Goal: Download file/media

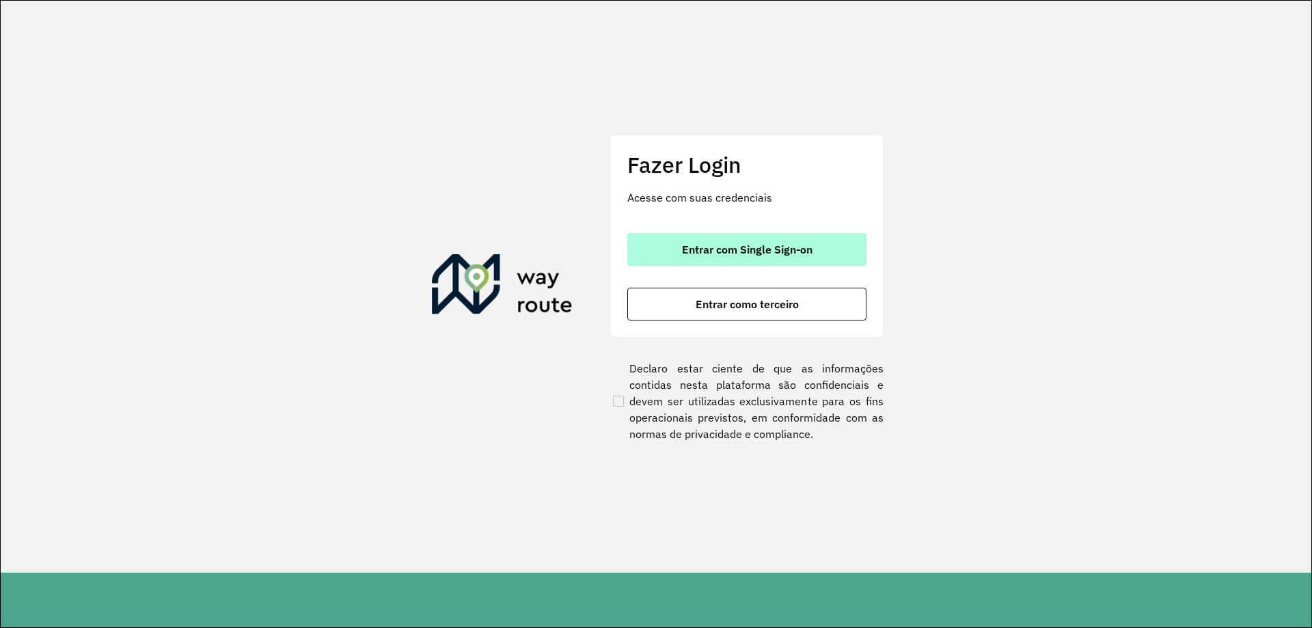
click at [736, 253] on span "Entrar com Single Sign-on" at bounding box center [747, 249] width 130 height 11
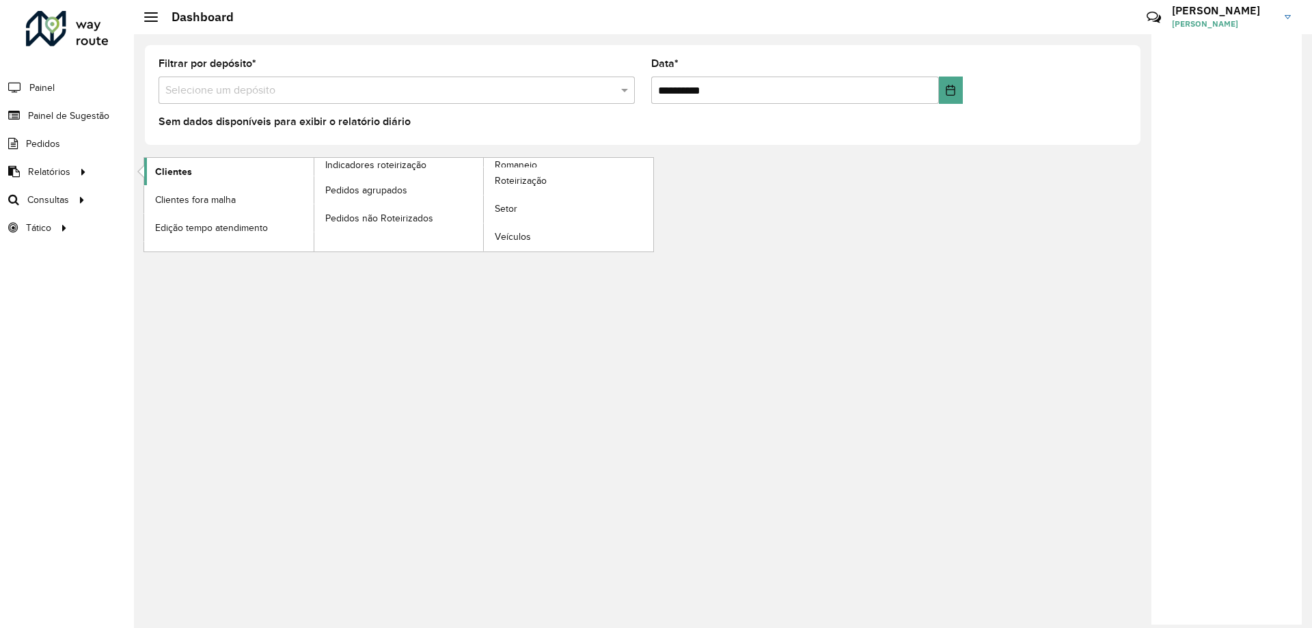
click at [191, 167] on link "Clientes" at bounding box center [228, 171] width 169 height 27
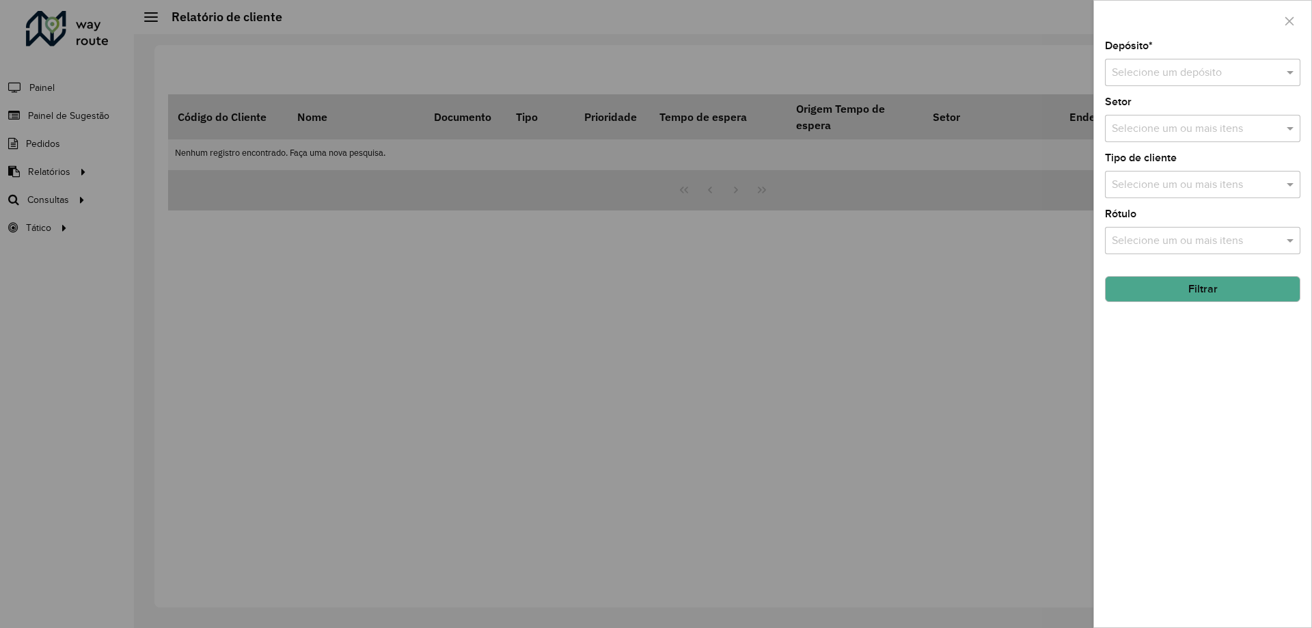
click at [1195, 65] on input "text" at bounding box center [1189, 73] width 154 height 16
click at [1174, 134] on span "CDD Sete Lagoas" at bounding box center [1152, 135] width 83 height 12
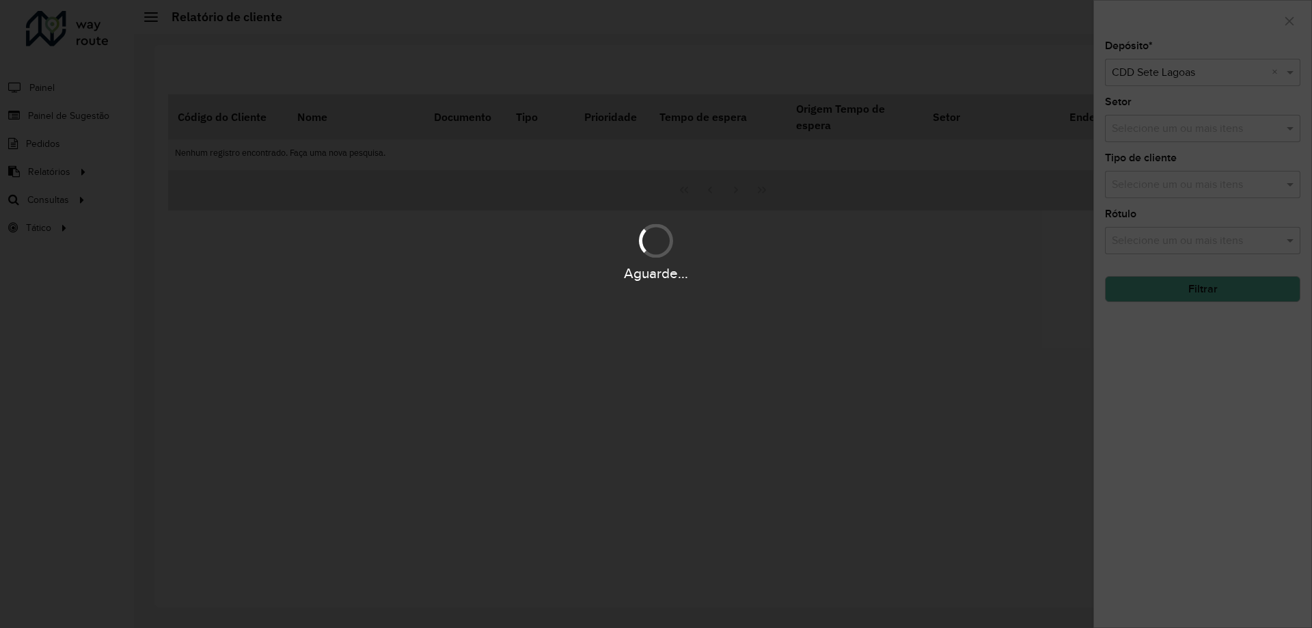
click at [1180, 134] on div "Aguarde..." at bounding box center [656, 314] width 1312 height 628
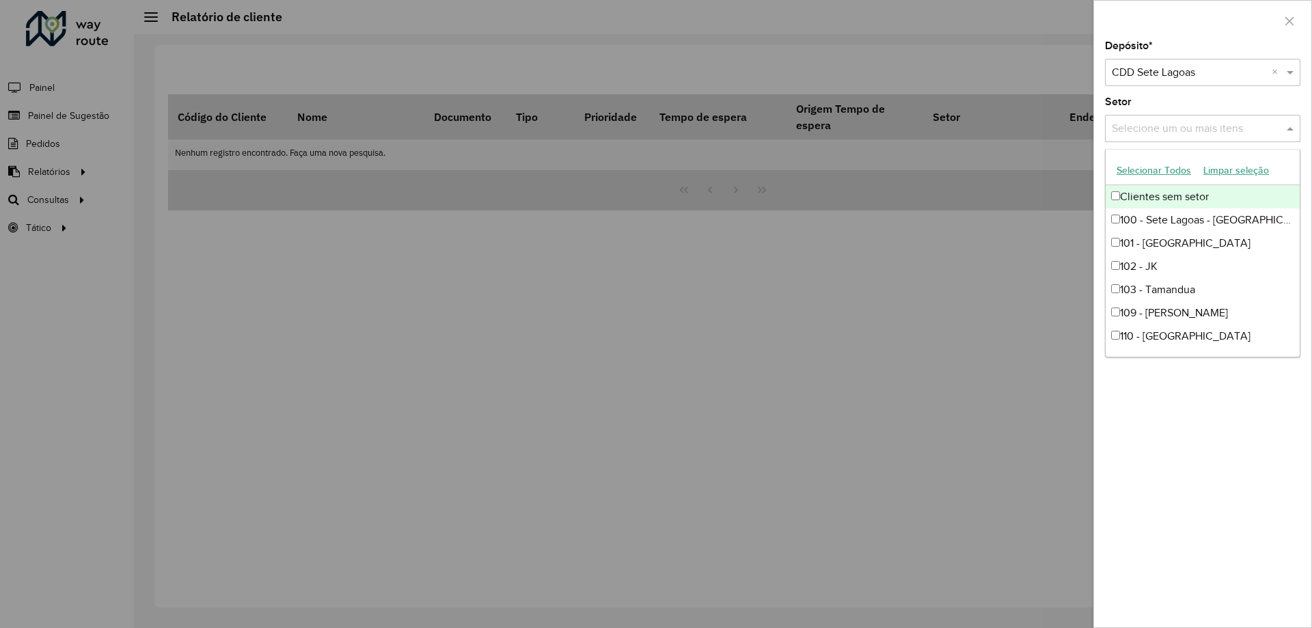
drag, startPoint x: 1183, startPoint y: 133, endPoint x: 1189, endPoint y: 143, distance: 11.6
click at [1189, 141] on div "Selecione um ou mais itens" at bounding box center [1202, 128] width 195 height 27
click at [1070, 261] on div at bounding box center [656, 314] width 1312 height 628
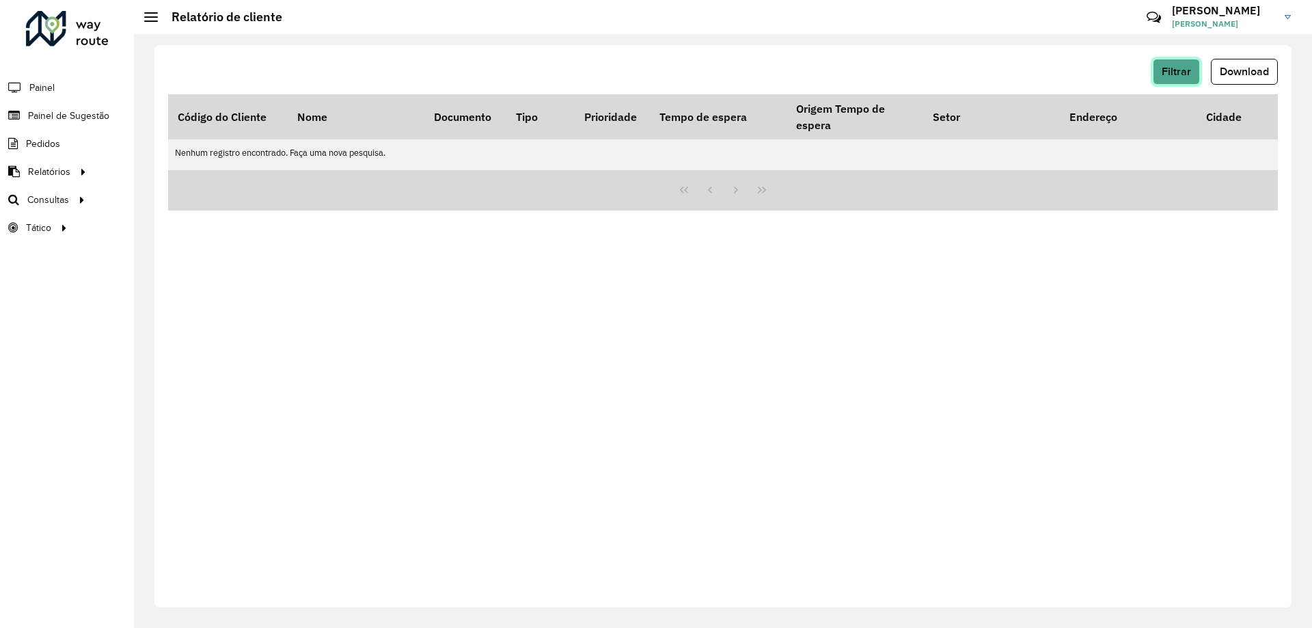
click at [1180, 59] on button "Filtrar" at bounding box center [1176, 72] width 47 height 26
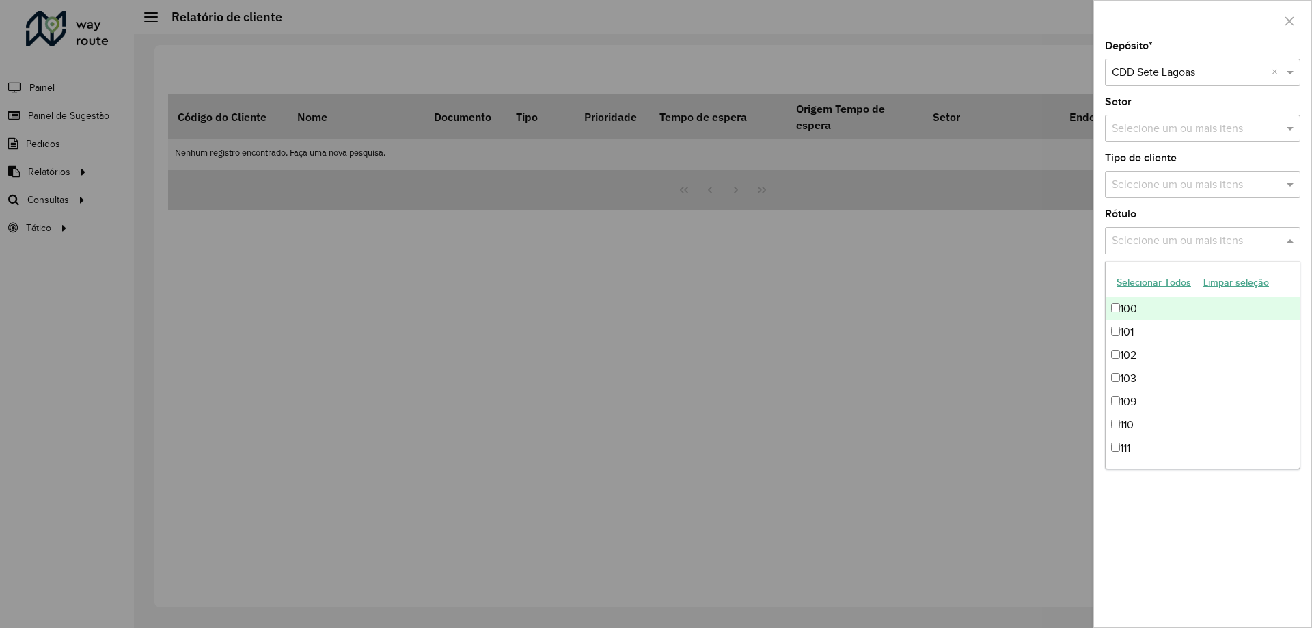
click at [1170, 236] on input "text" at bounding box center [1195, 241] width 175 height 16
click at [1171, 233] on input "text" at bounding box center [1195, 241] width 175 height 16
click at [1161, 178] on input "text" at bounding box center [1195, 185] width 175 height 16
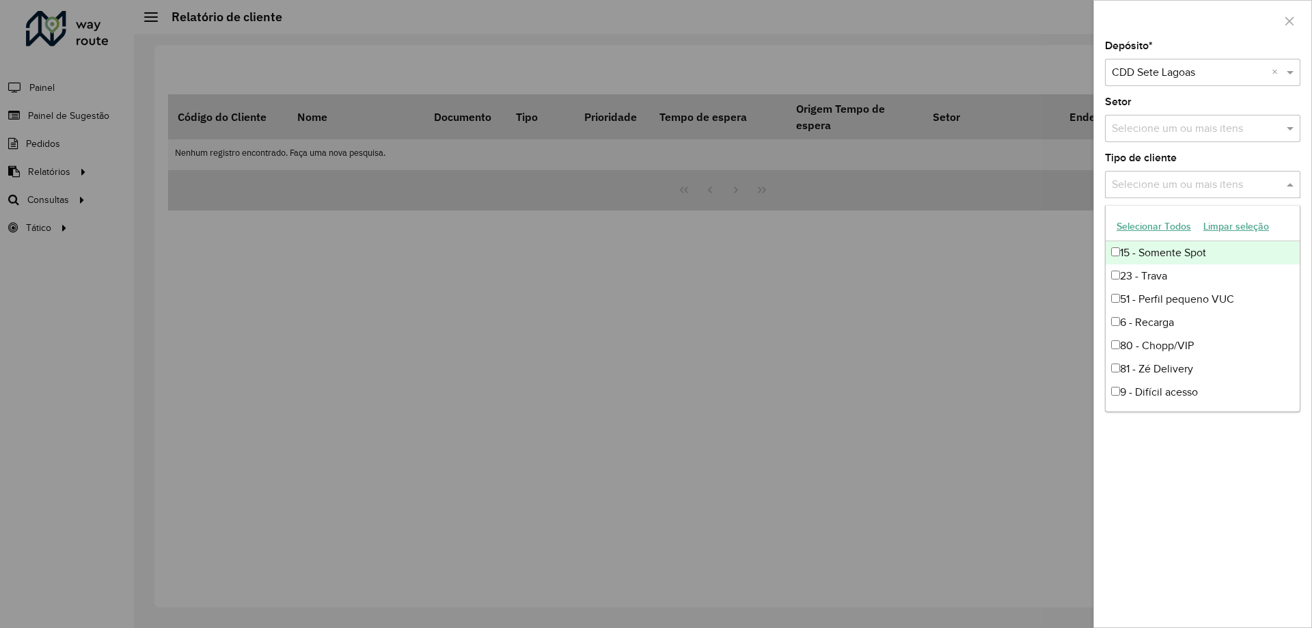
click at [1161, 178] on input "text" at bounding box center [1195, 185] width 175 height 16
click at [1017, 315] on div at bounding box center [656, 314] width 1312 height 628
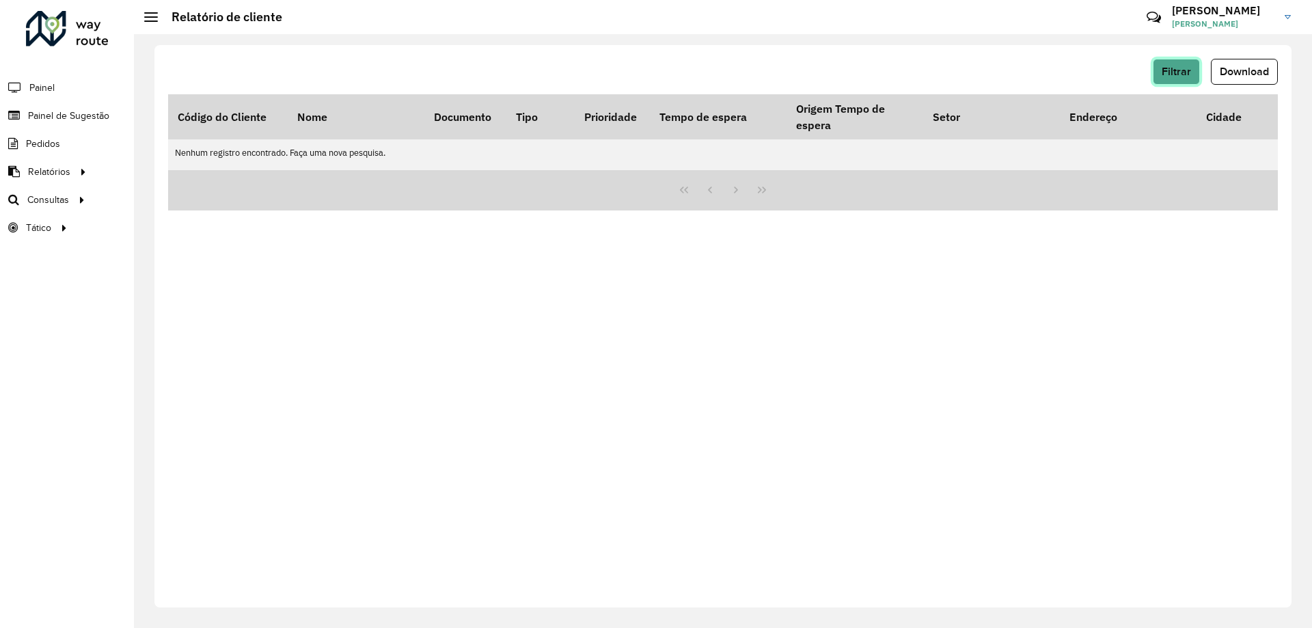
click at [1168, 76] on span "Filtrar" at bounding box center [1175, 72] width 29 height 12
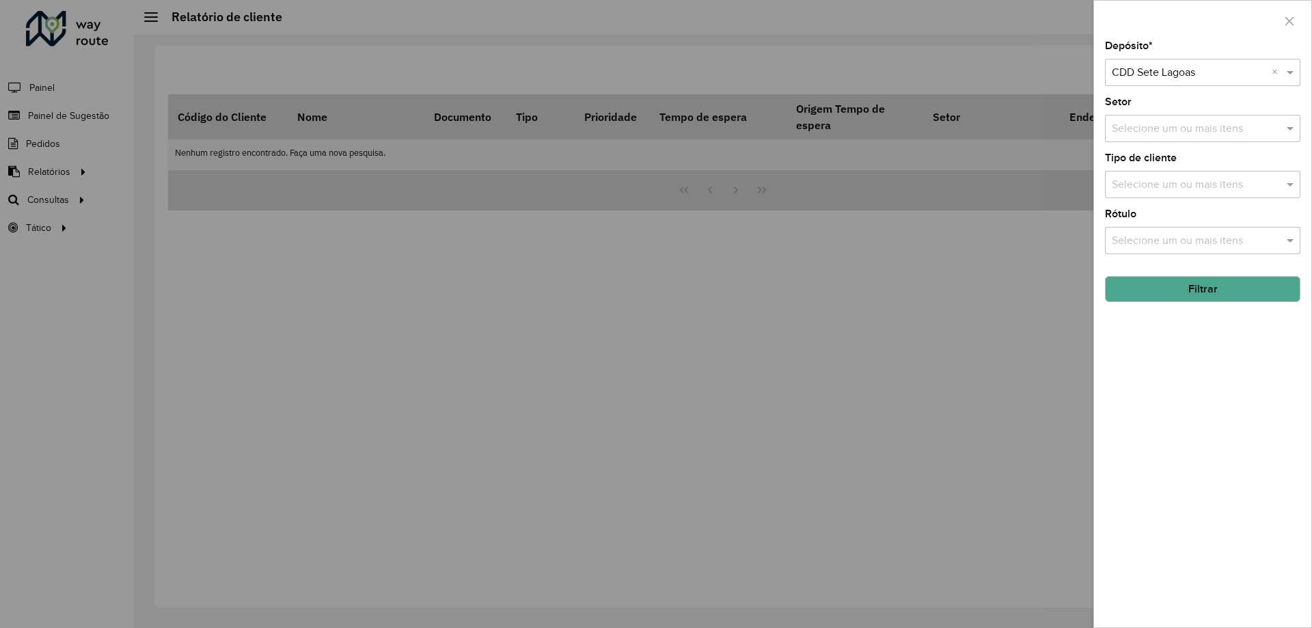
click at [1195, 285] on button "Filtrar" at bounding box center [1202, 289] width 195 height 26
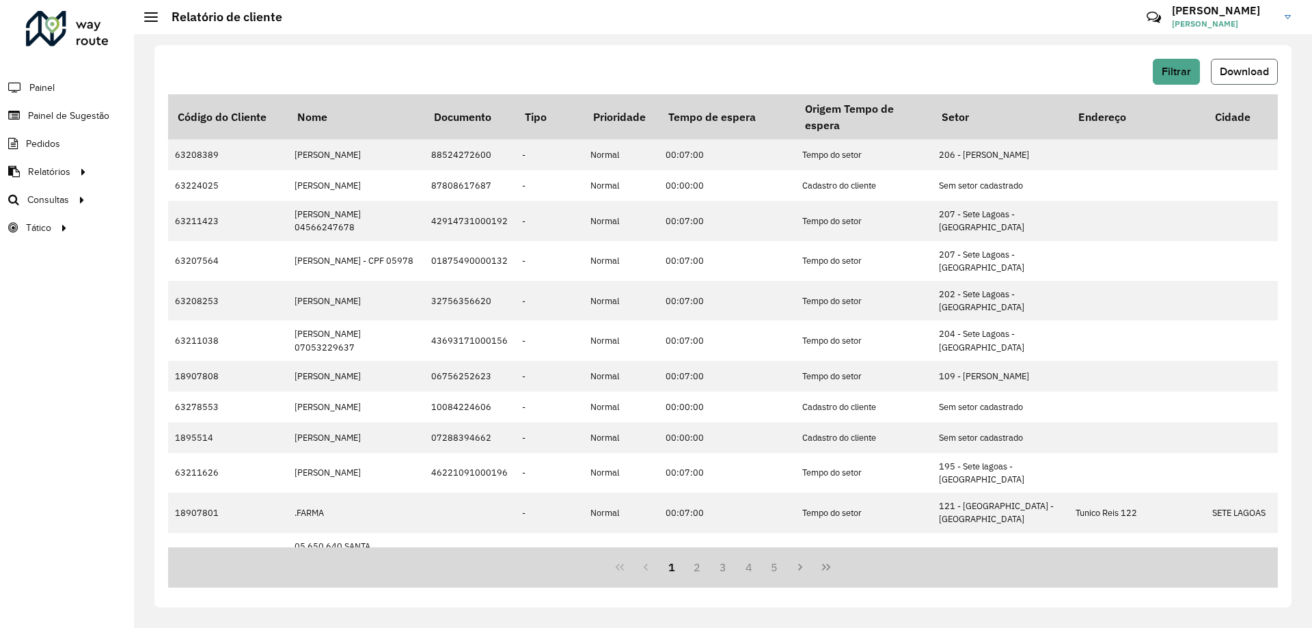
click at [1223, 68] on span "Download" at bounding box center [1244, 72] width 49 height 12
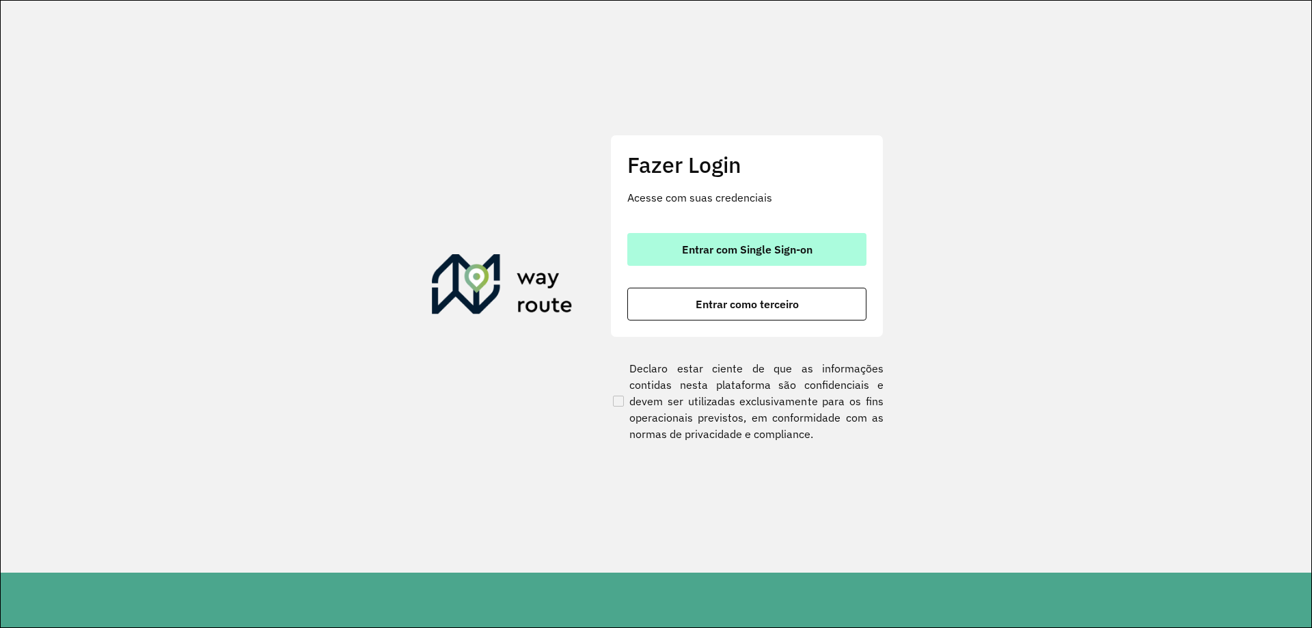
click at [788, 260] on button "Entrar com Single Sign-on" at bounding box center [746, 249] width 239 height 33
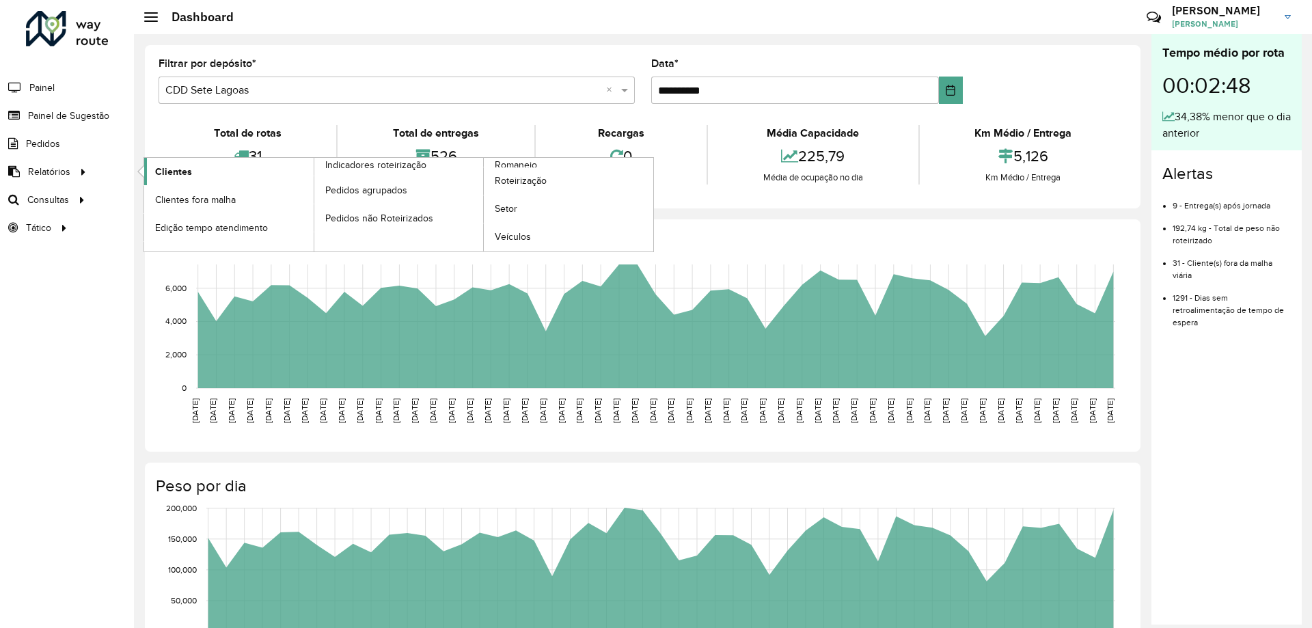
click at [218, 179] on link "Clientes" at bounding box center [228, 171] width 169 height 27
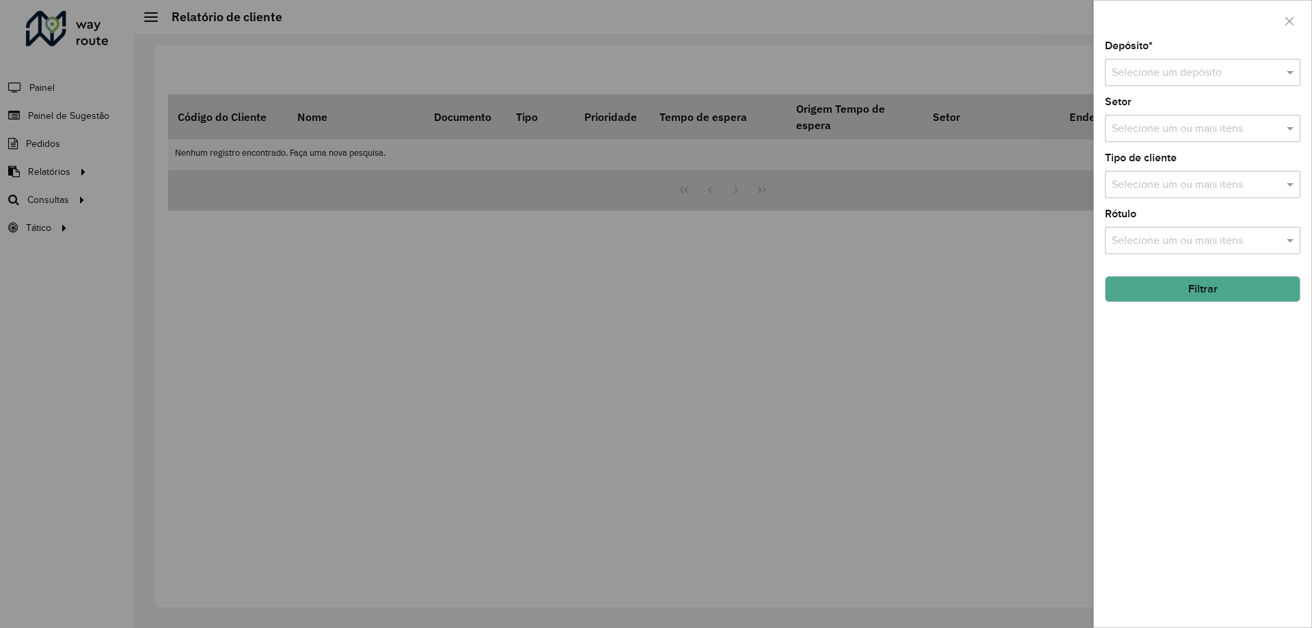
click at [1189, 55] on div "Depósito * Selecione um depósito" at bounding box center [1202, 63] width 195 height 45
click at [1197, 70] on input "text" at bounding box center [1189, 73] width 154 height 16
click at [1175, 128] on div "CDD Sete Lagoas" at bounding box center [1202, 135] width 194 height 23
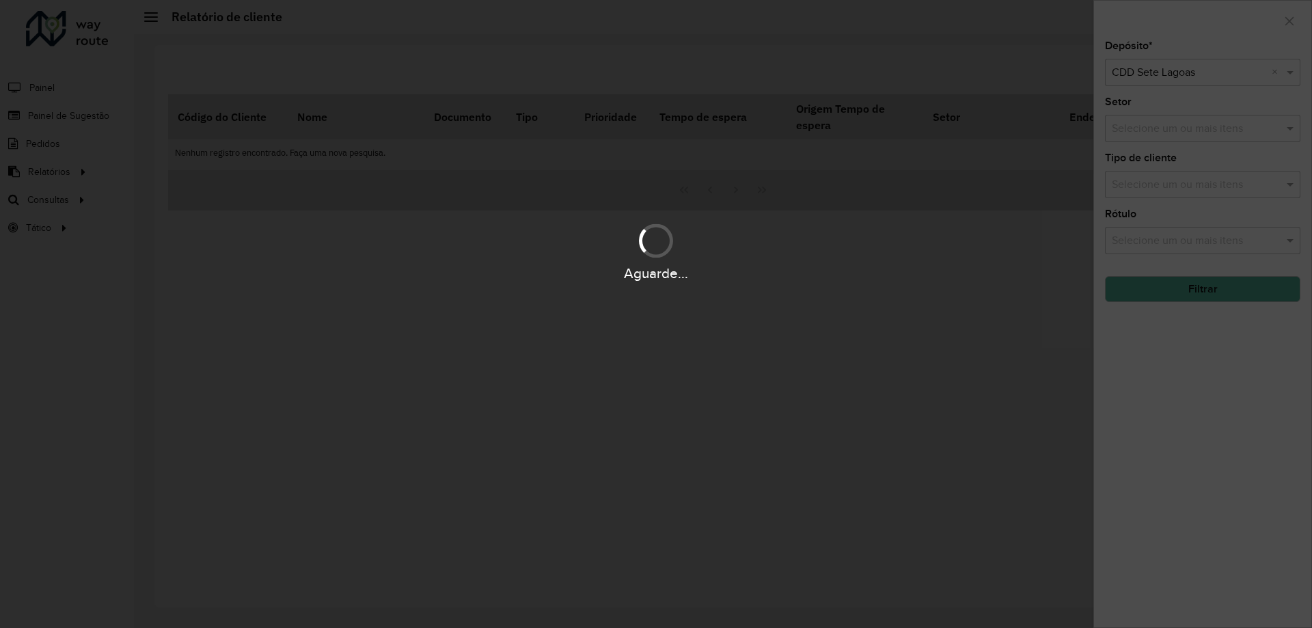
click at [1187, 124] on div "Aguarde..." at bounding box center [656, 314] width 1312 height 628
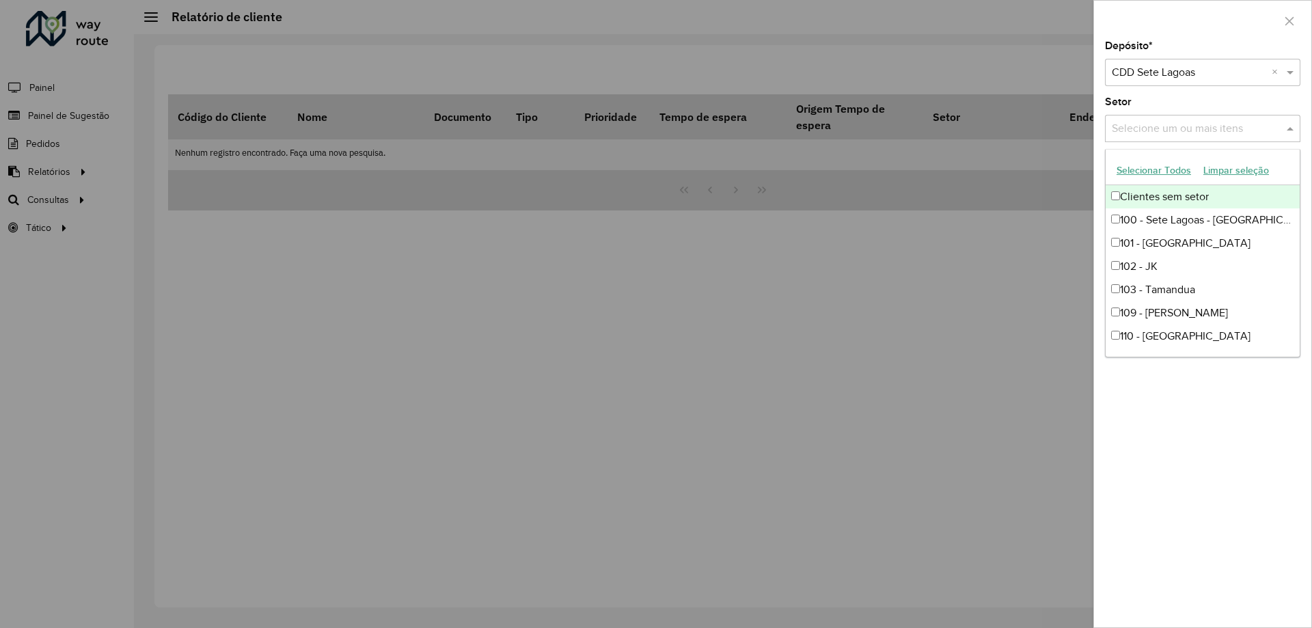
click at [1201, 138] on div "Selecione um ou mais itens" at bounding box center [1202, 128] width 195 height 27
click at [1196, 116] on div "Selecione um ou mais itens" at bounding box center [1202, 128] width 195 height 27
click at [1175, 164] on button "Selecionar Todos" at bounding box center [1153, 170] width 87 height 21
click at [937, 331] on div at bounding box center [656, 314] width 1312 height 628
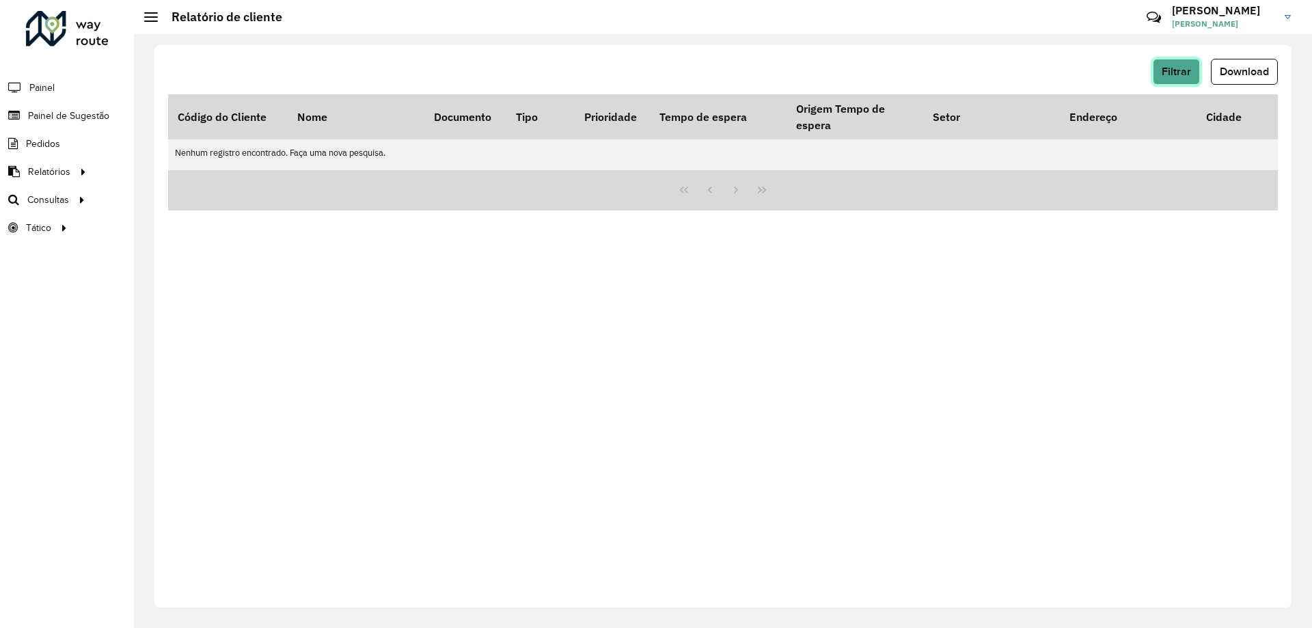
click at [1179, 65] on button "Filtrar" at bounding box center [1176, 72] width 47 height 26
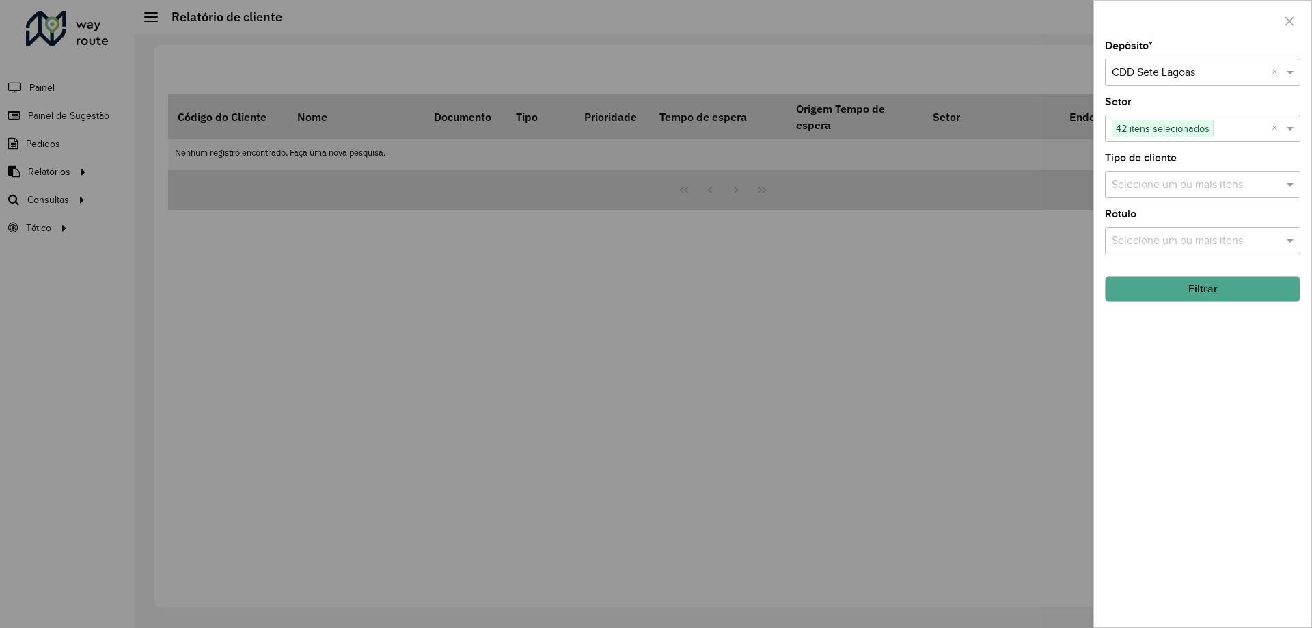
click at [1220, 296] on button "Filtrar" at bounding box center [1202, 289] width 195 height 26
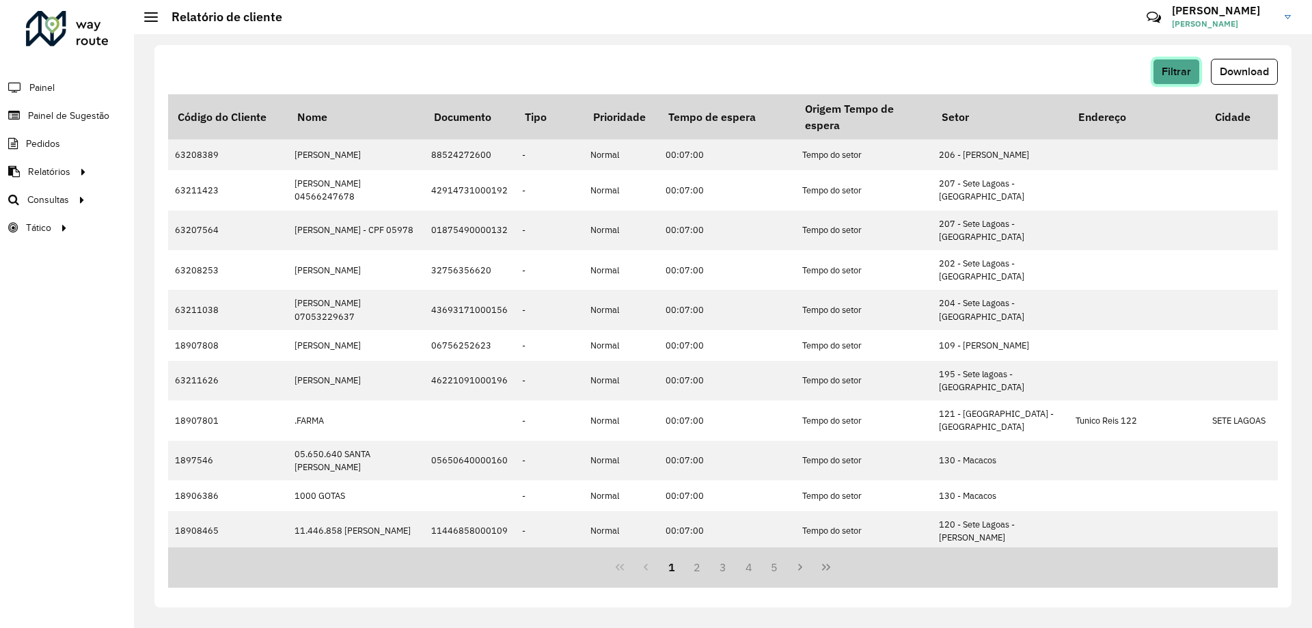
click at [1182, 74] on span "Filtrar" at bounding box center [1175, 72] width 29 height 12
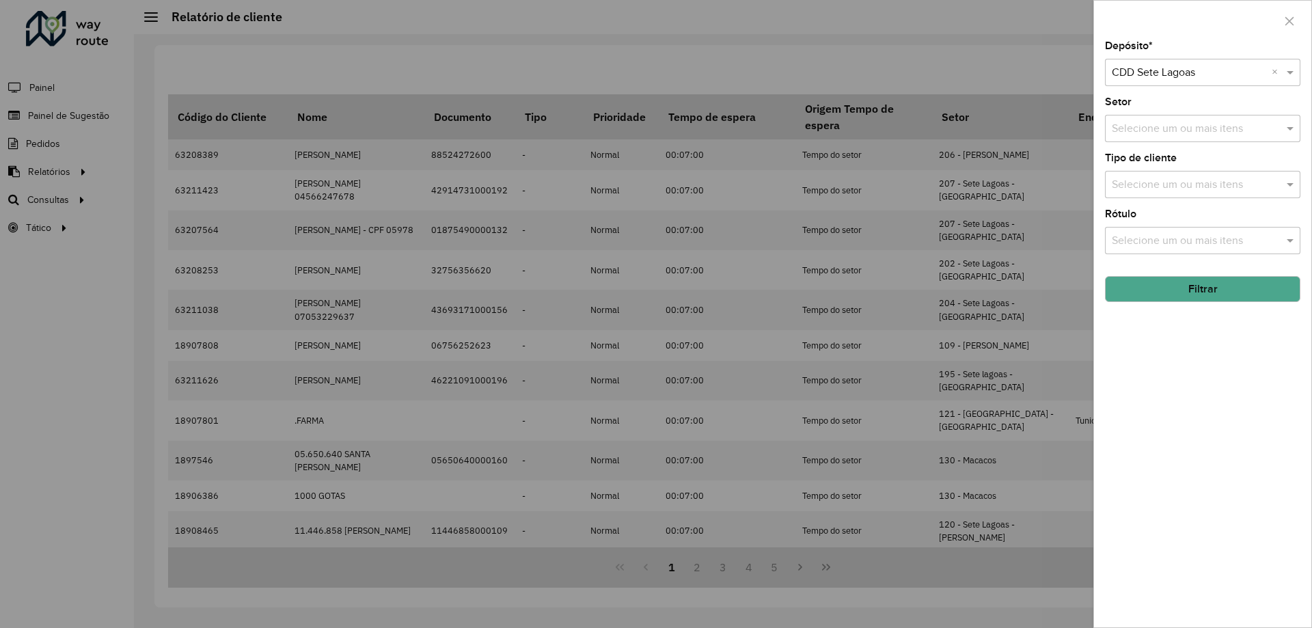
click at [1227, 298] on button "Filtrar" at bounding box center [1202, 289] width 195 height 26
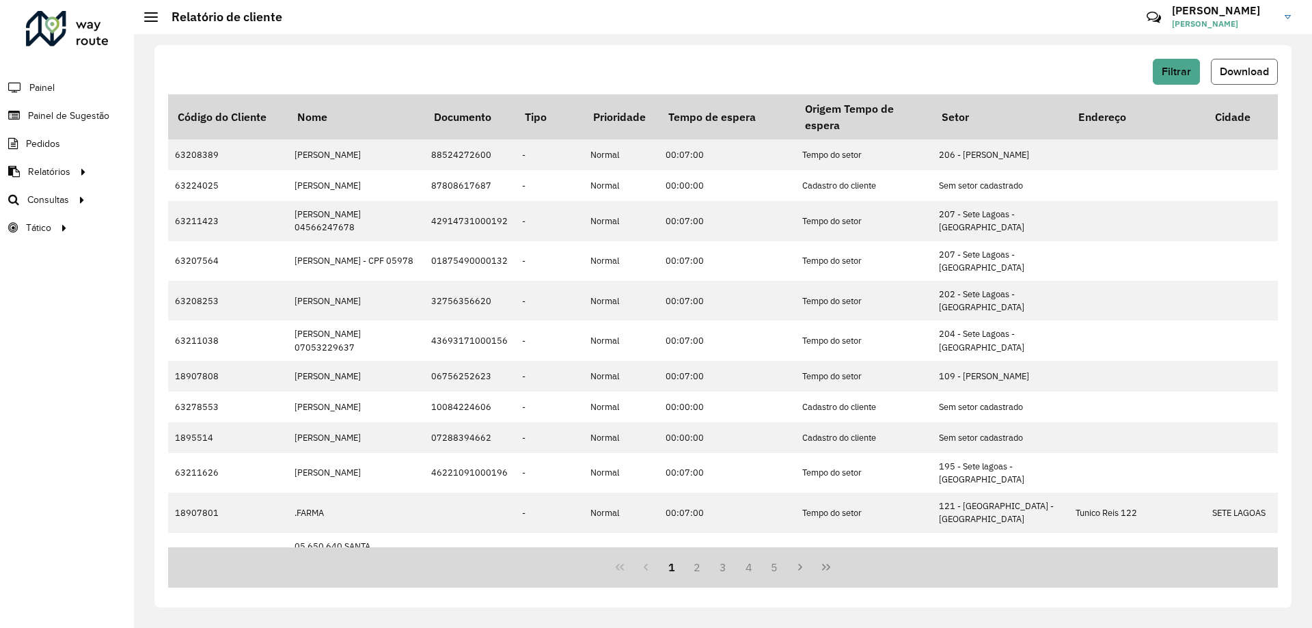
click at [1239, 65] on button "Download" at bounding box center [1244, 72] width 67 height 26
